Goal: Communication & Community: Answer question/provide support

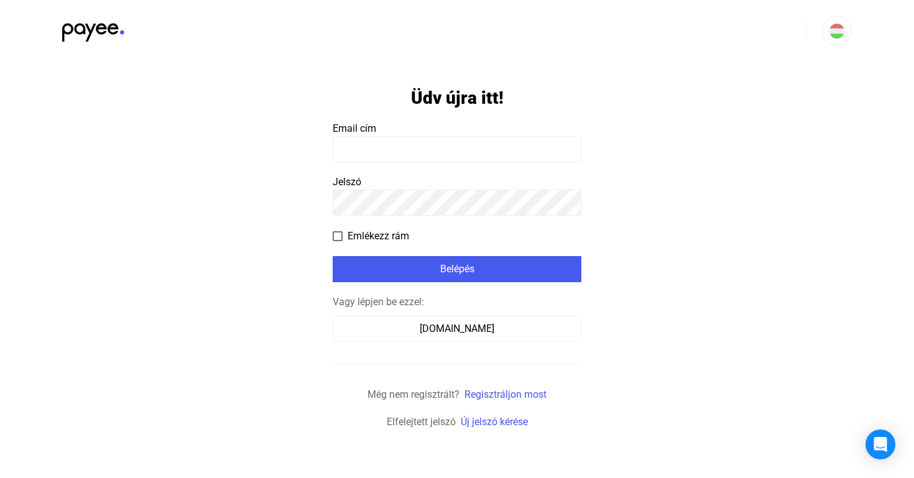
type input "**********"
click input "submit" at bounding box center [0, 0] width 0 height 0
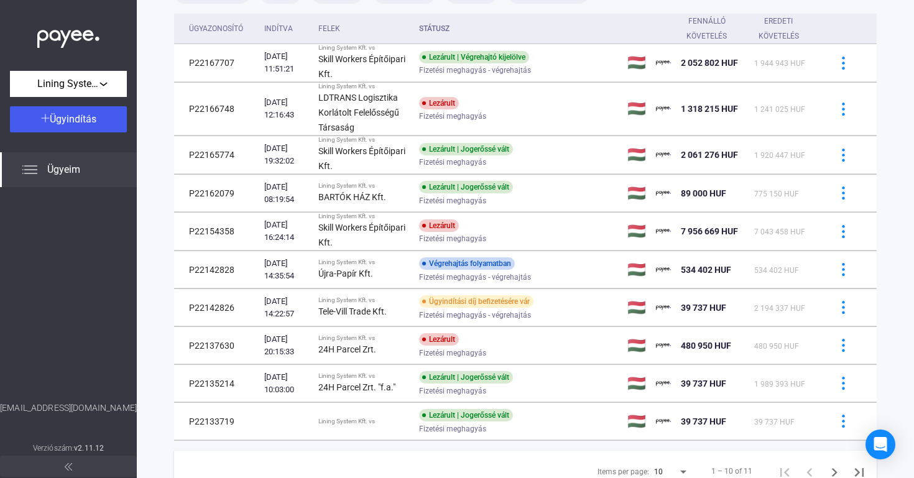
scroll to position [106, 0]
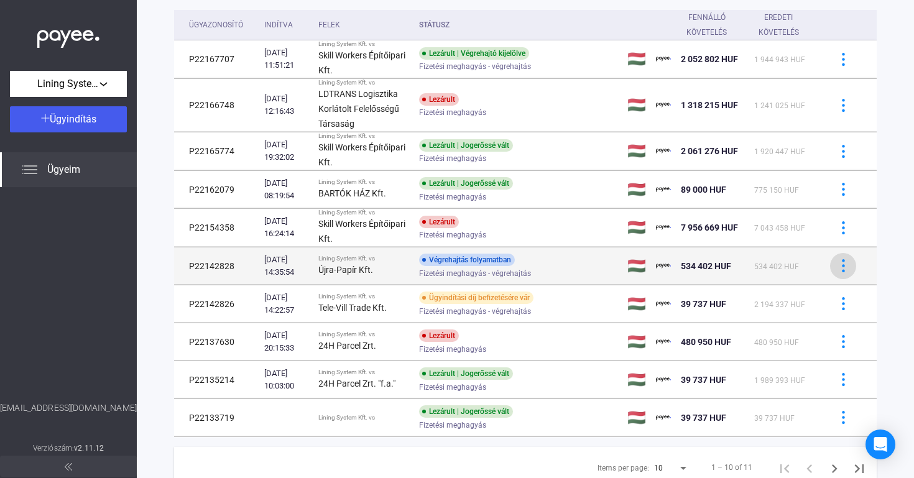
click at [833, 264] on button at bounding box center [843, 266] width 26 height 26
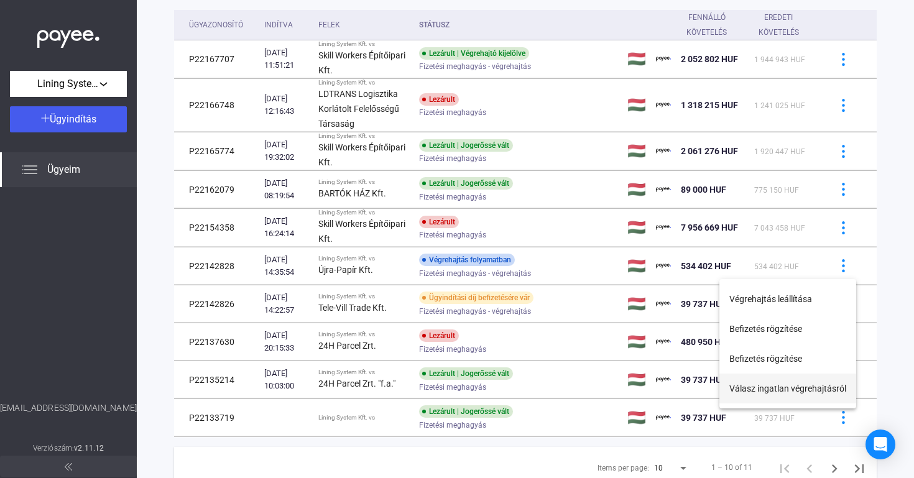
click at [785, 388] on button "Válasz ingatlan végrehajtásról" at bounding box center [787, 389] width 137 height 30
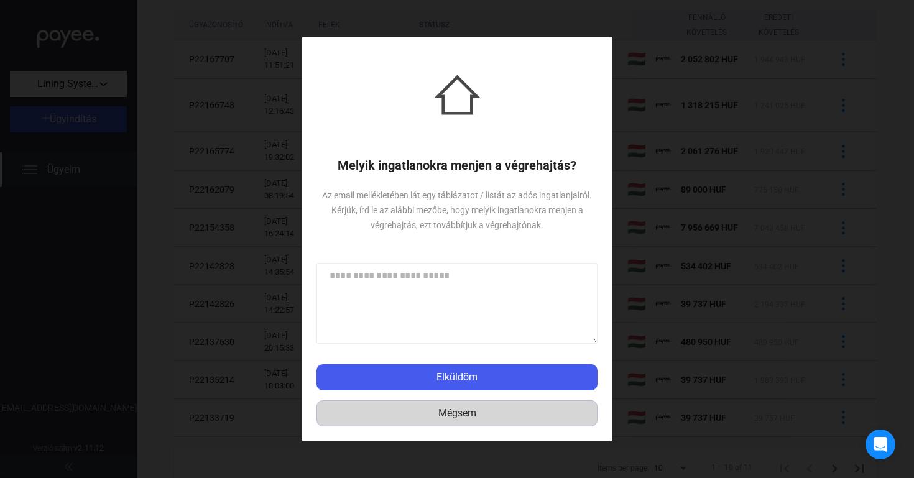
click at [462, 415] on div "Mégsem" at bounding box center [457, 413] width 272 height 15
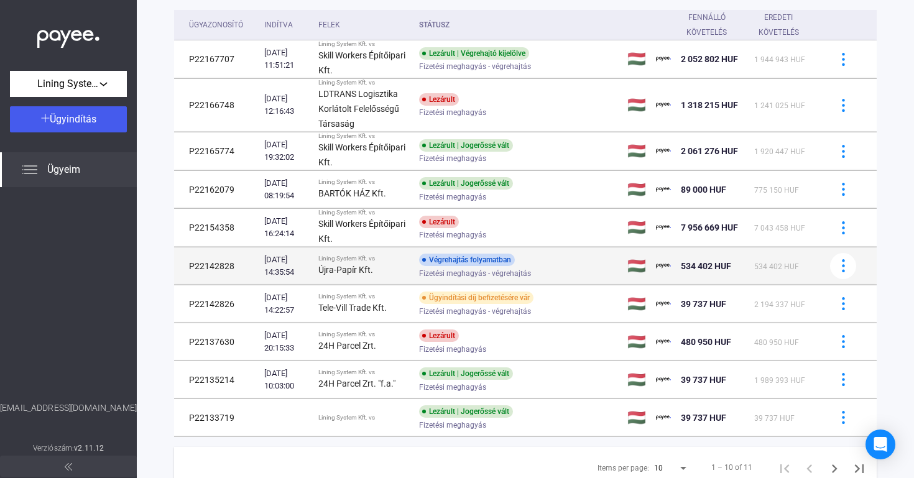
click at [221, 268] on td "P22142828" at bounding box center [216, 265] width 85 height 37
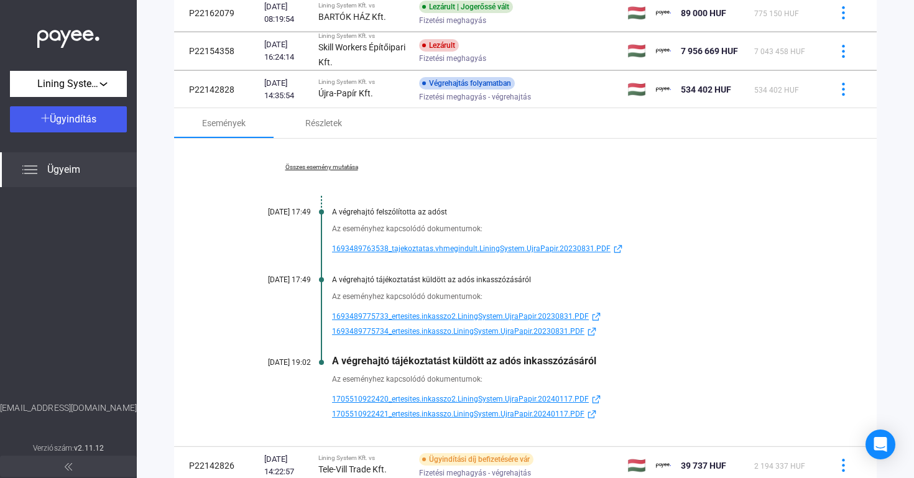
scroll to position [285, 0]
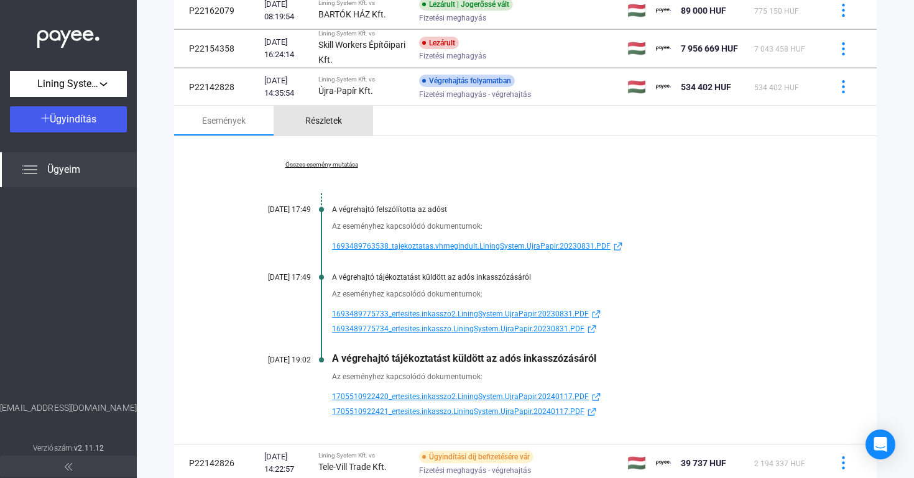
click at [328, 123] on div "Részletek" at bounding box center [323, 120] width 37 height 15
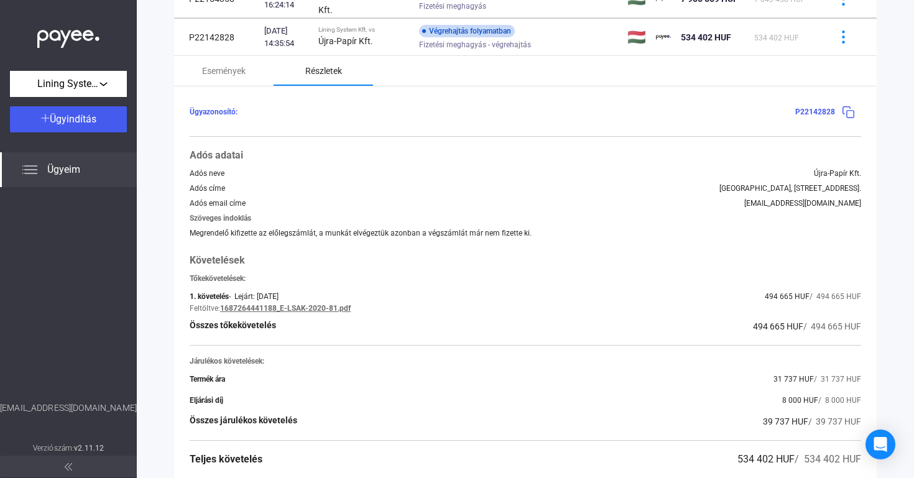
scroll to position [334, 0]
click at [231, 70] on div "Események" at bounding box center [224, 72] width 44 height 15
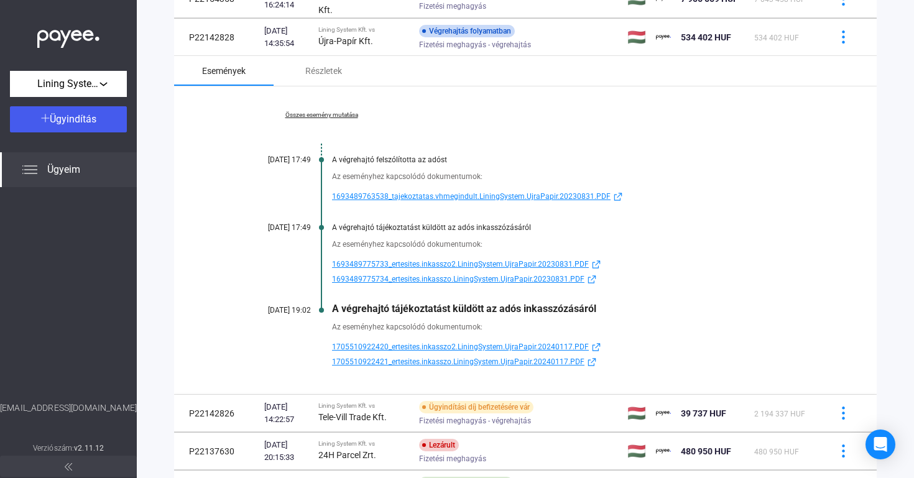
scroll to position [364, 0]
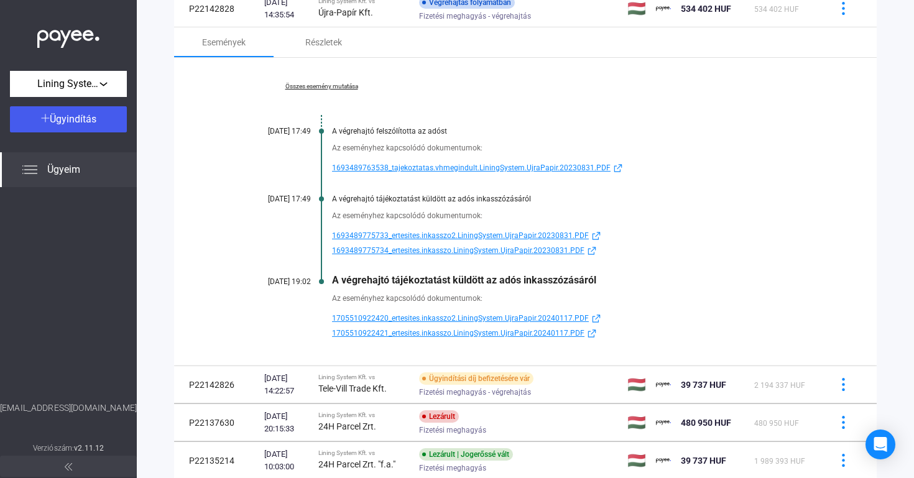
click at [383, 332] on span "1705510922421_ertesites.inkasszo.LiningSystem.UjraPapir.20240117.PDF" at bounding box center [458, 333] width 252 height 15
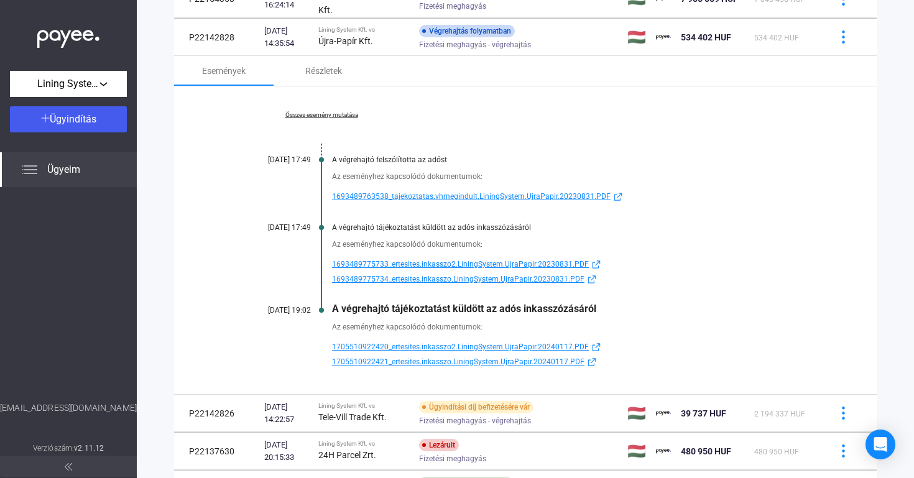
scroll to position [295, 0]
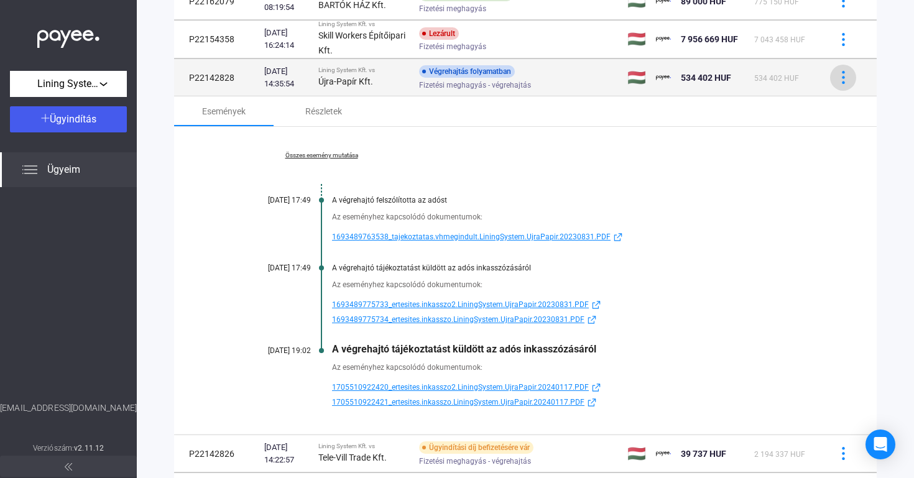
click at [838, 76] on img at bounding box center [843, 77] width 13 height 13
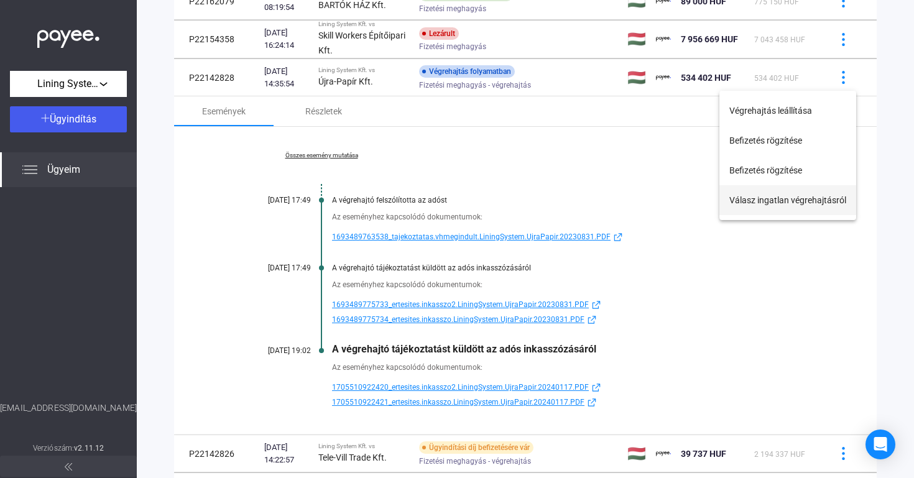
click at [797, 198] on button "Válasz ingatlan végrehajtásról" at bounding box center [787, 200] width 137 height 30
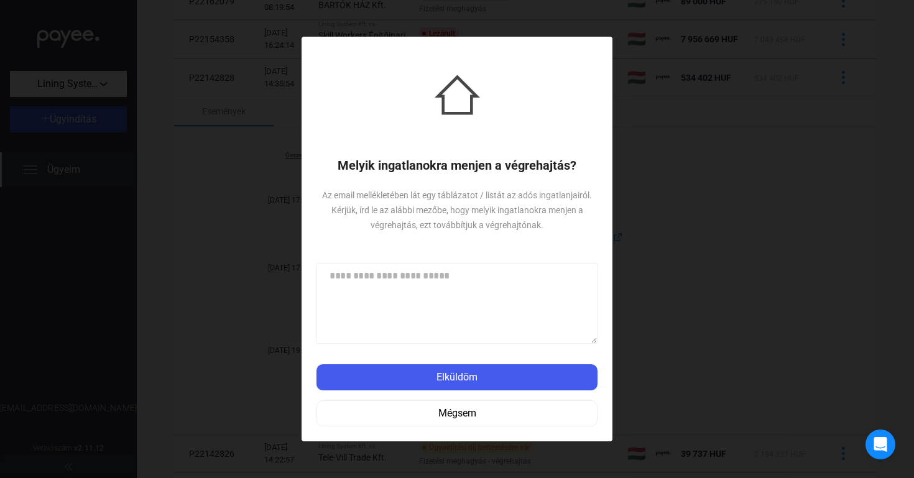
click at [464, 295] on textarea at bounding box center [456, 303] width 281 height 81
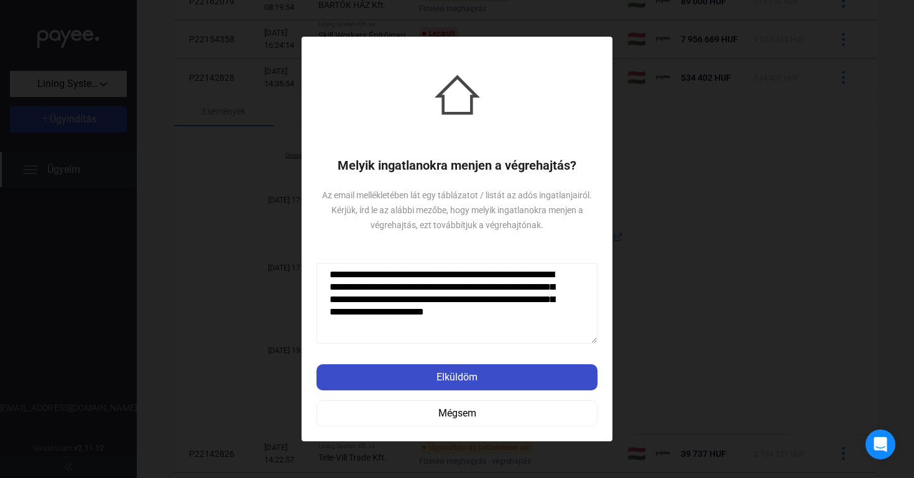
type textarea "**********"
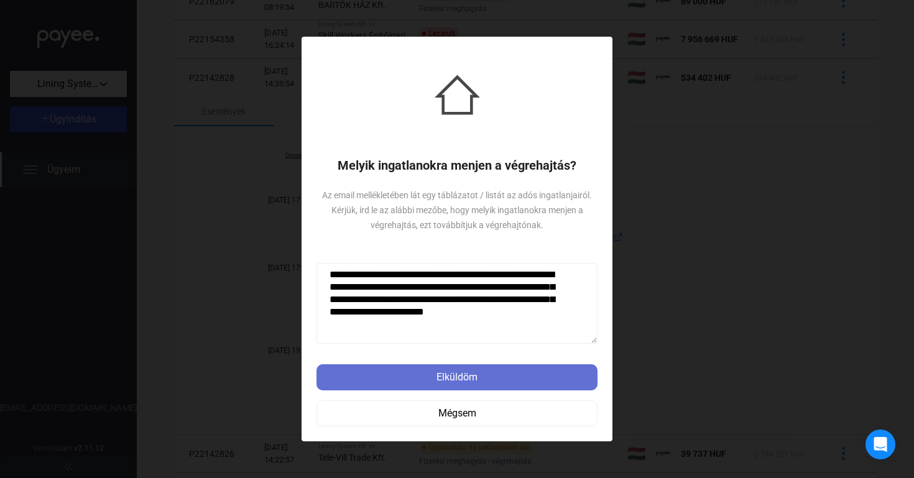
click at [451, 381] on div "Elküldöm" at bounding box center [456, 377] width 273 height 15
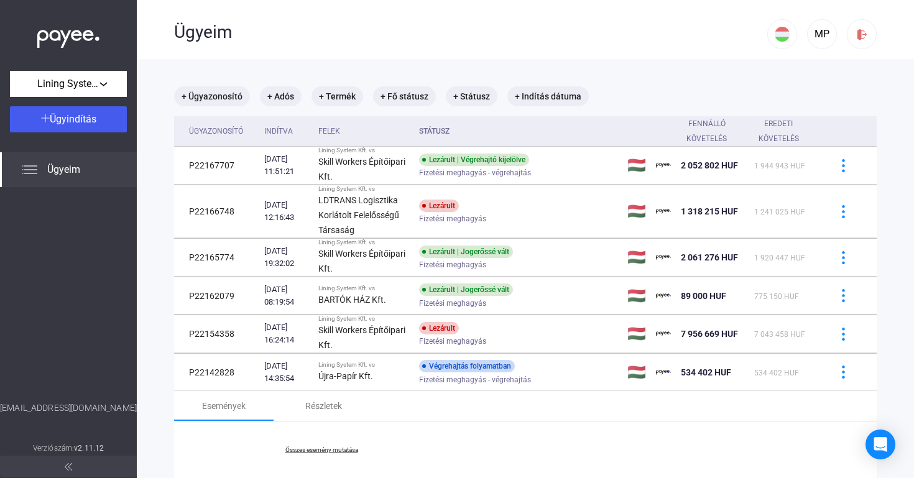
scroll to position [0, 0]
click at [101, 113] on div "Ügyindítás" at bounding box center [68, 119] width 109 height 15
